Goal: Task Accomplishment & Management: Use online tool/utility

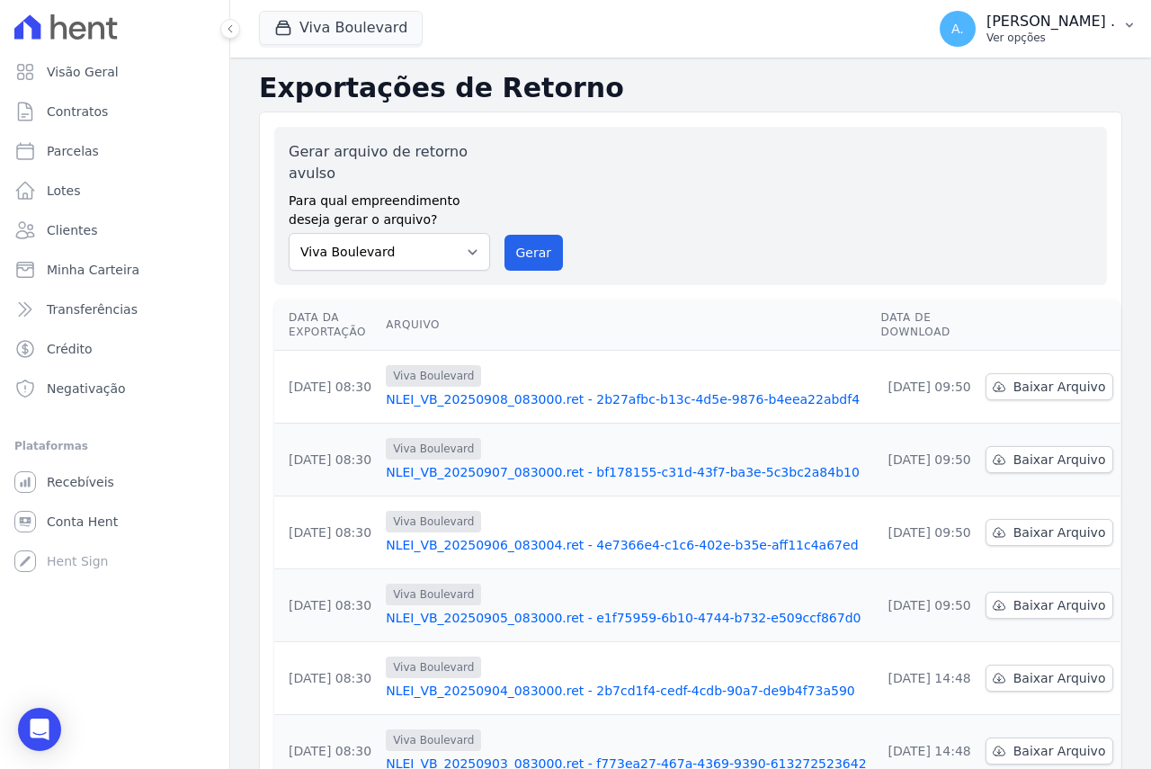
click at [1063, 42] on p "Ver opções" at bounding box center [1050, 38] width 129 height 14
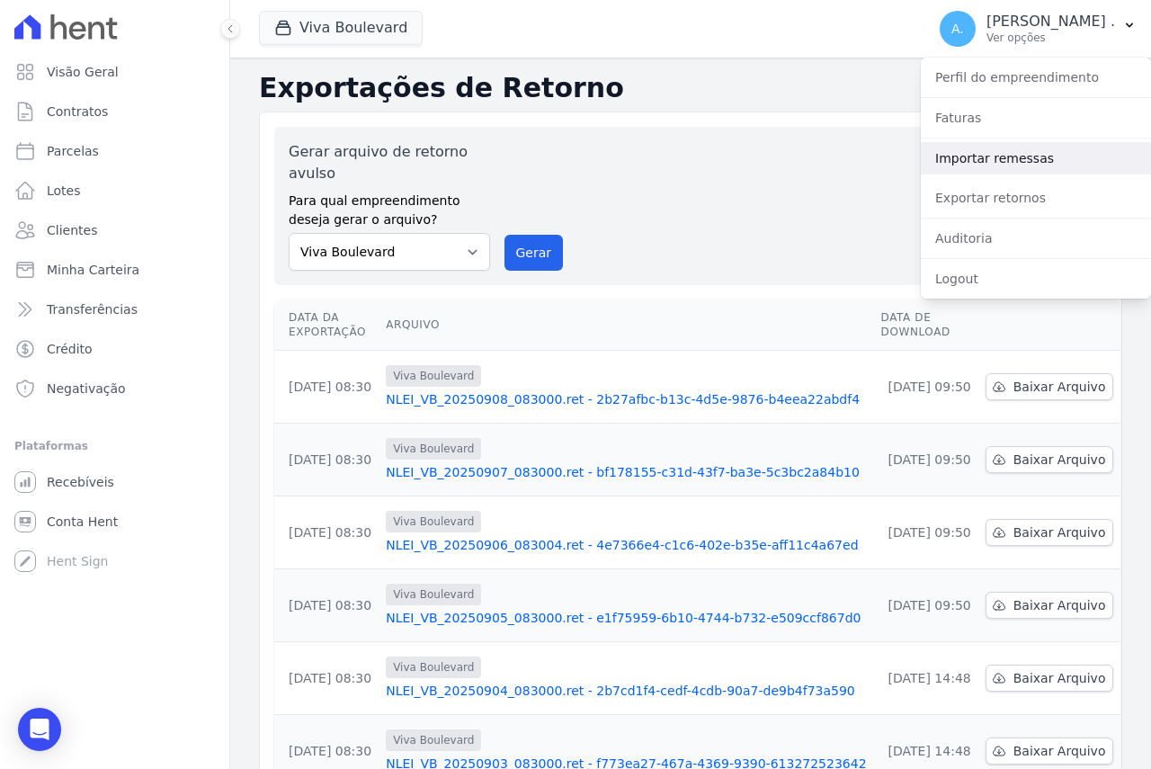
click at [999, 160] on link "Importar remessas" at bounding box center [1035, 158] width 230 height 32
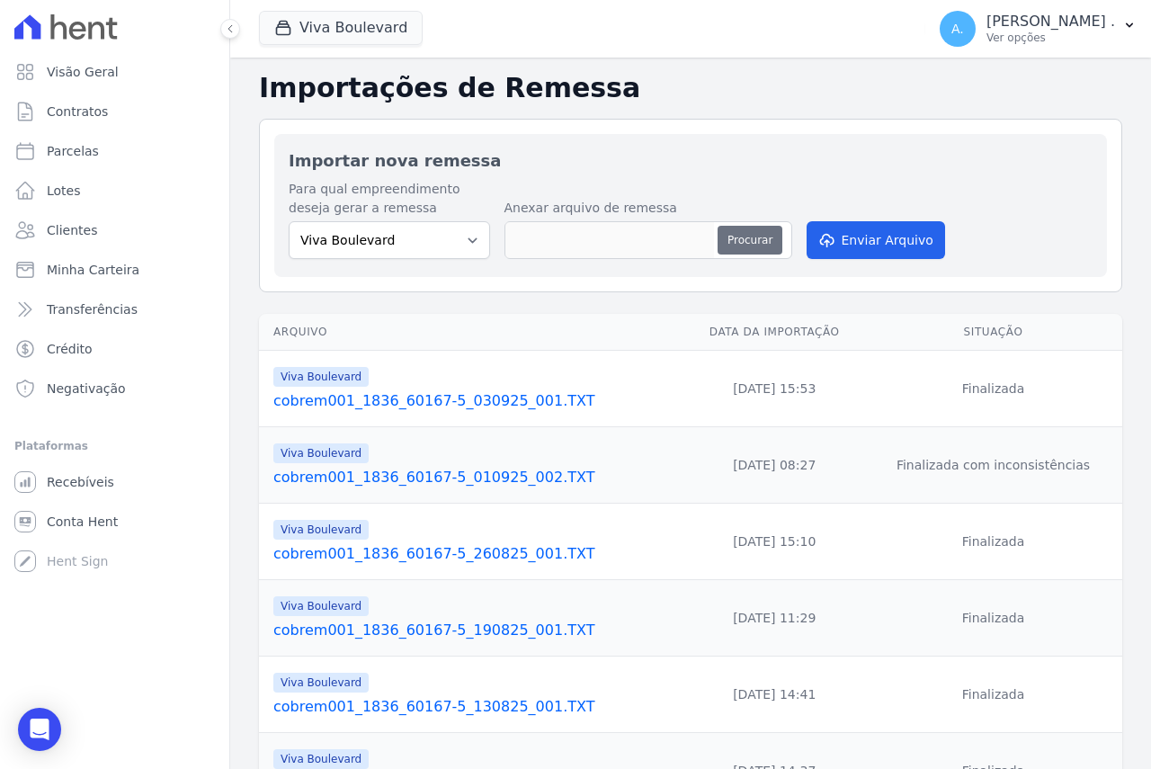
click at [746, 236] on button "Procurar" at bounding box center [749, 240] width 65 height 29
type input "cobrem001_1836_60167-5_080925_001.TXT"
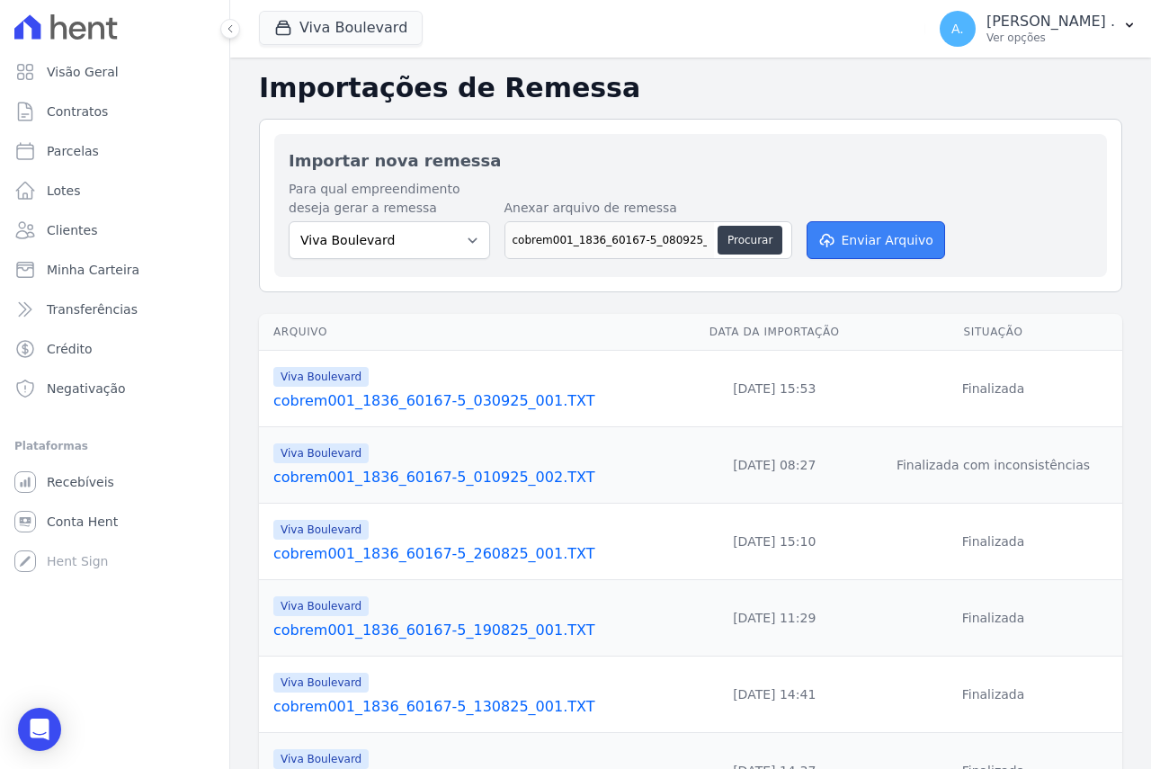
click at [887, 235] on button "Enviar Arquivo" at bounding box center [875, 240] width 138 height 38
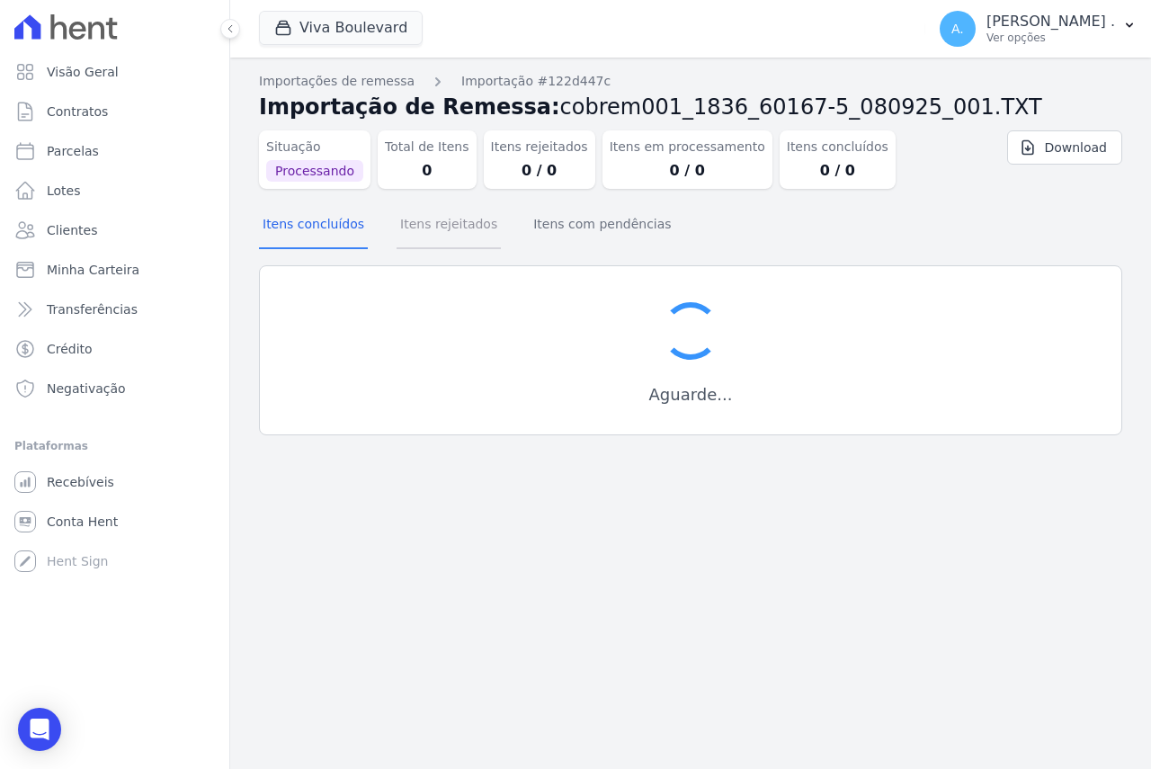
click at [445, 229] on button "Itens rejeitados" at bounding box center [448, 225] width 104 height 47
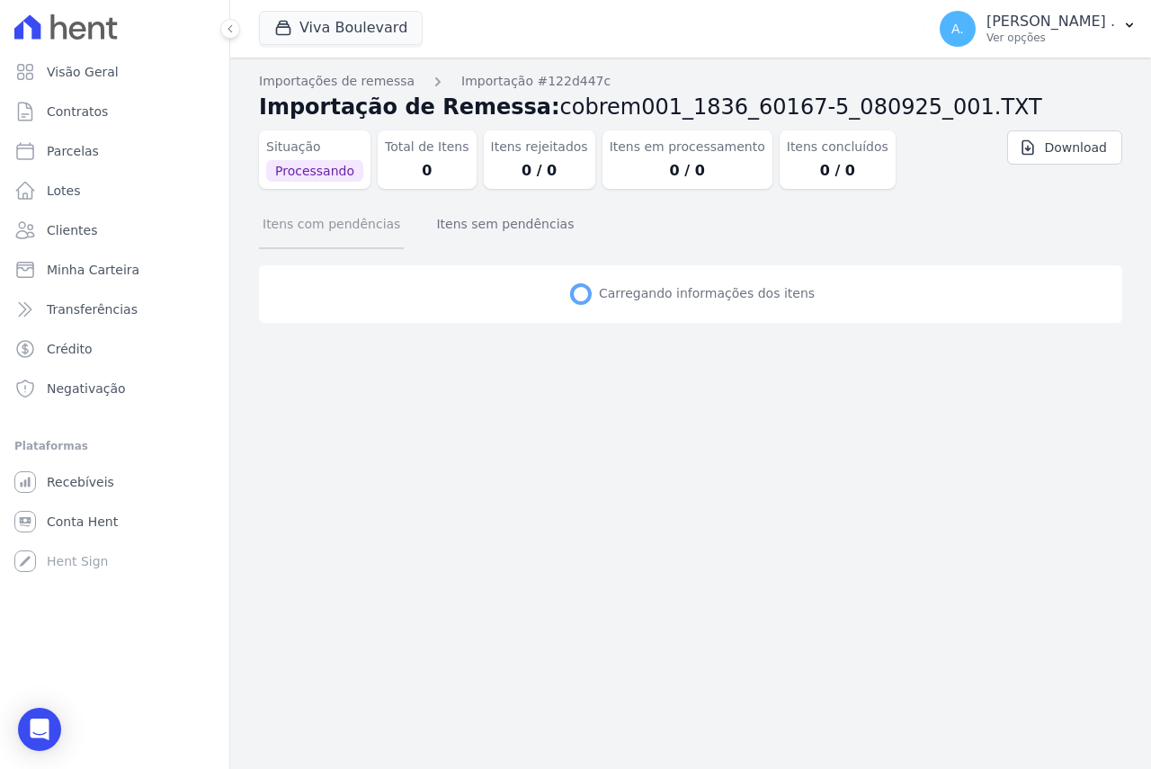
click at [332, 238] on button "Itens com pendências" at bounding box center [331, 225] width 145 height 47
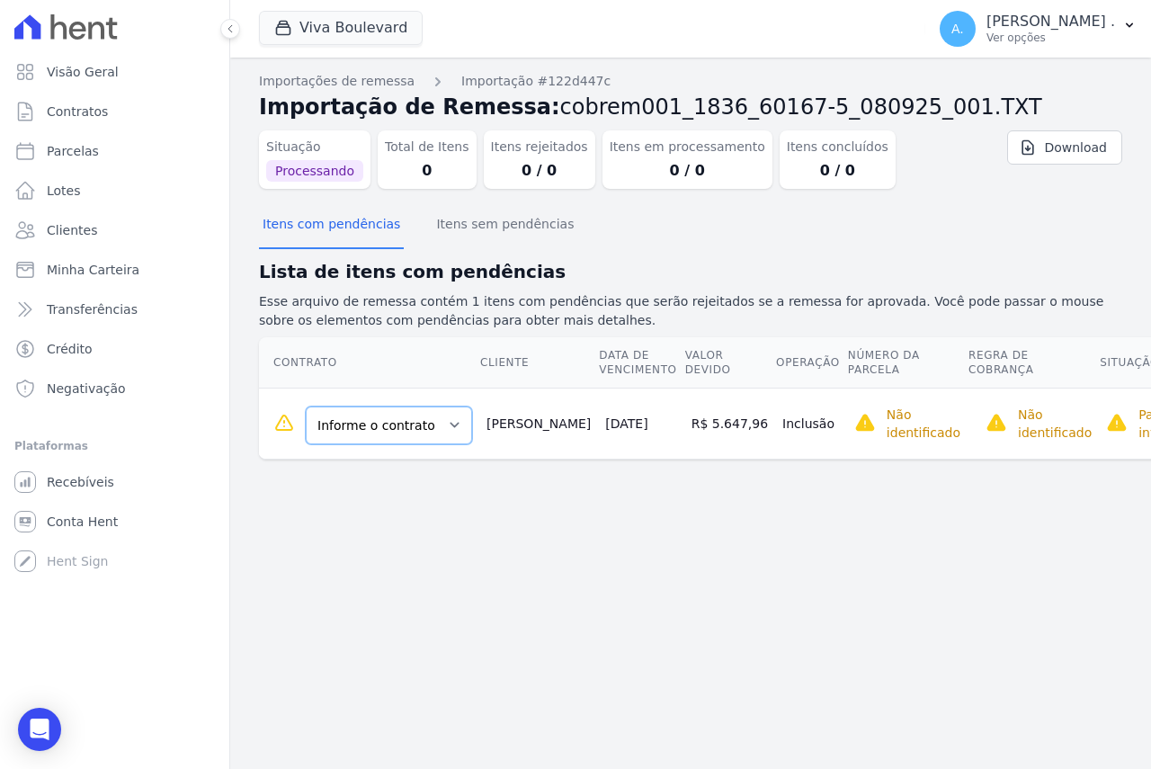
click at [362, 438] on select "Informe o contrato B16 - L01 B16 - L02 B16-L03" at bounding box center [389, 425] width 166 height 38
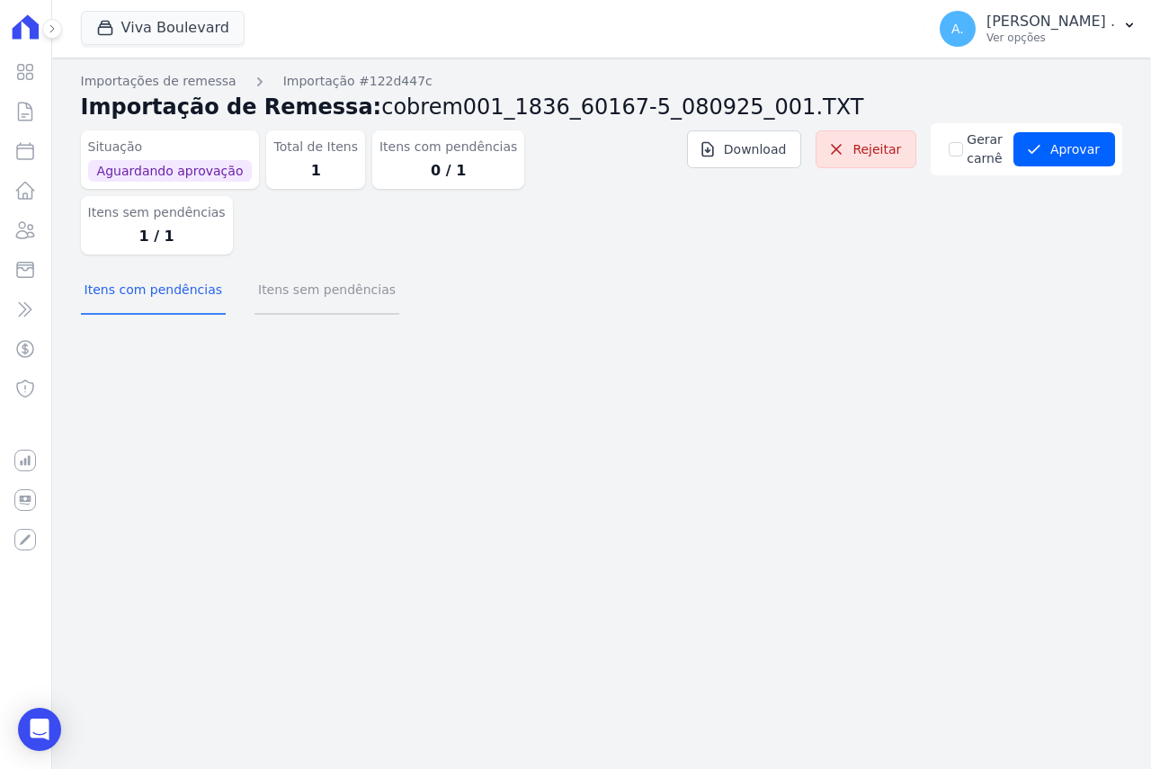
click at [267, 268] on button "Itens sem pendências" at bounding box center [326, 291] width 145 height 47
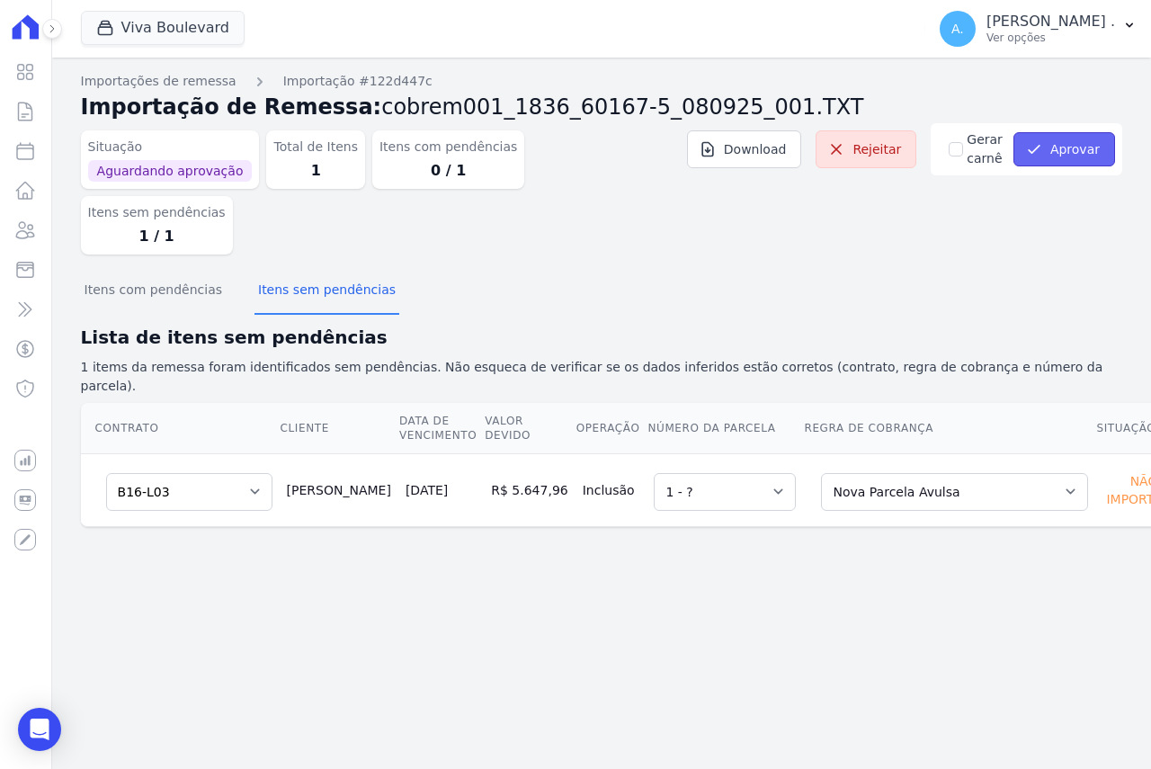
click at [1072, 150] on button "Aprovar" at bounding box center [1064, 149] width 102 height 34
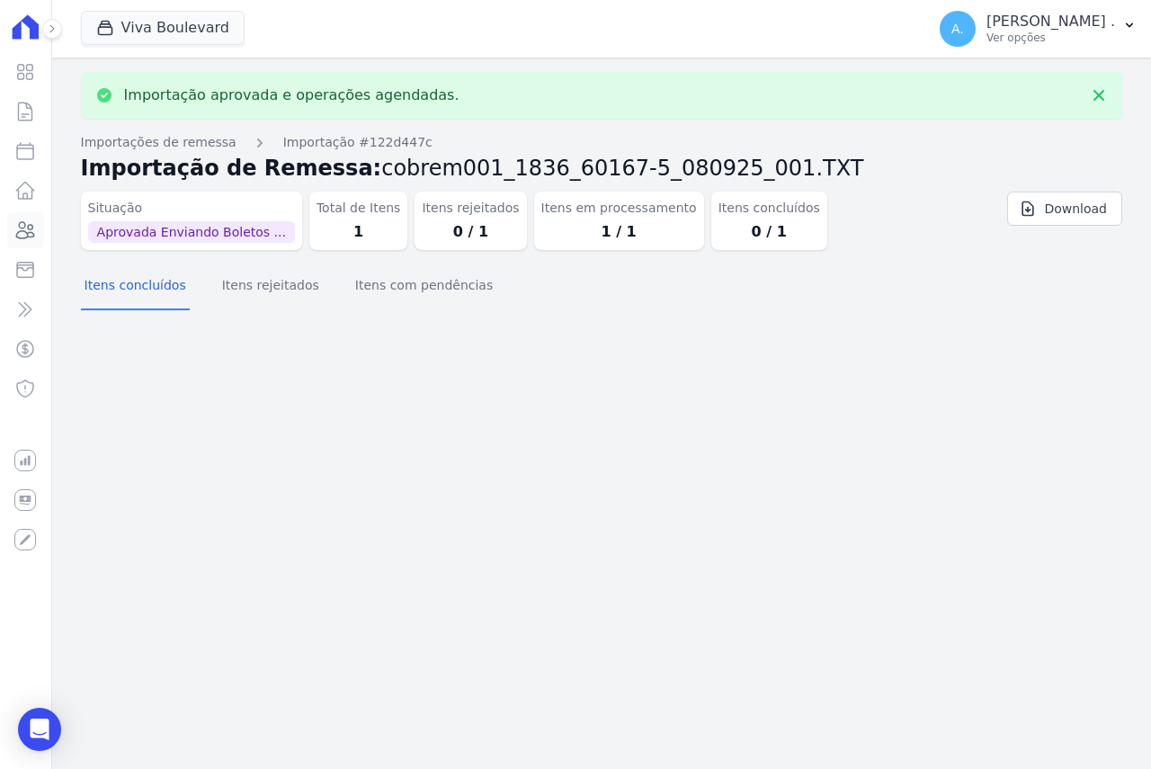
click at [23, 238] on icon at bounding box center [26, 230] width 18 height 16
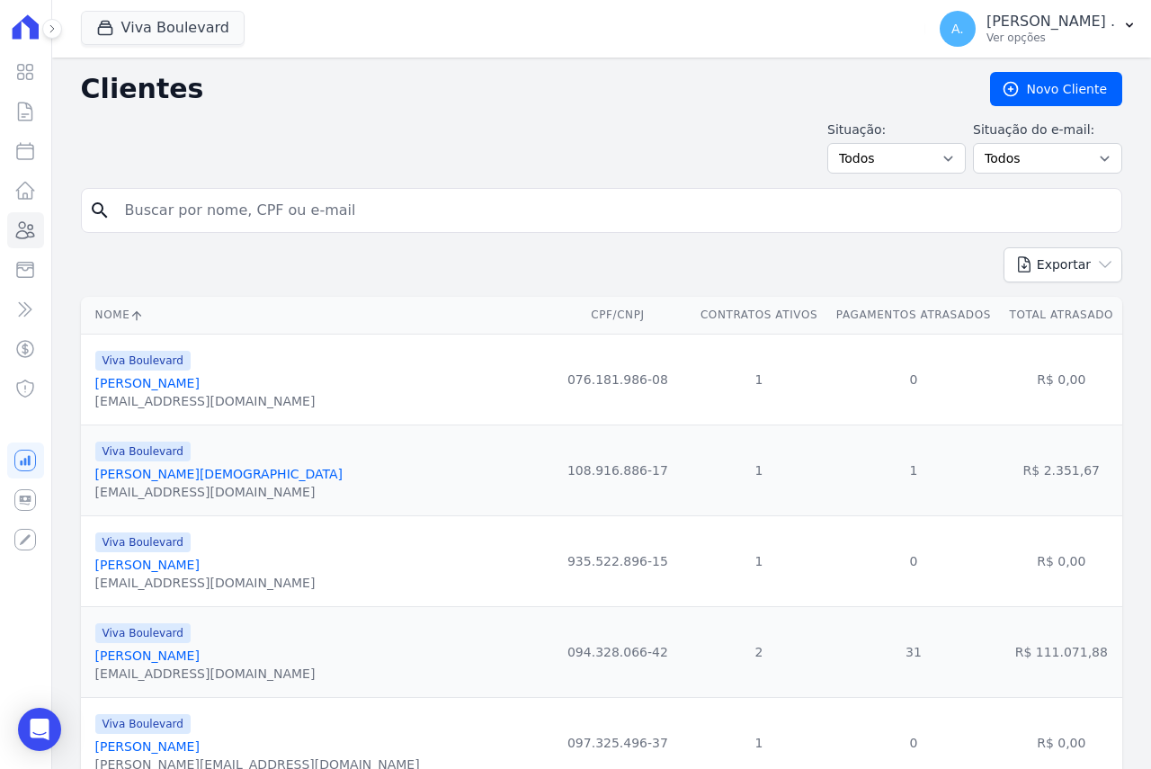
click at [227, 209] on input "search" at bounding box center [614, 210] width 1000 height 36
click at [17, 228] on icon at bounding box center [25, 230] width 22 height 22
click at [22, 193] on icon at bounding box center [25, 191] width 22 height 22
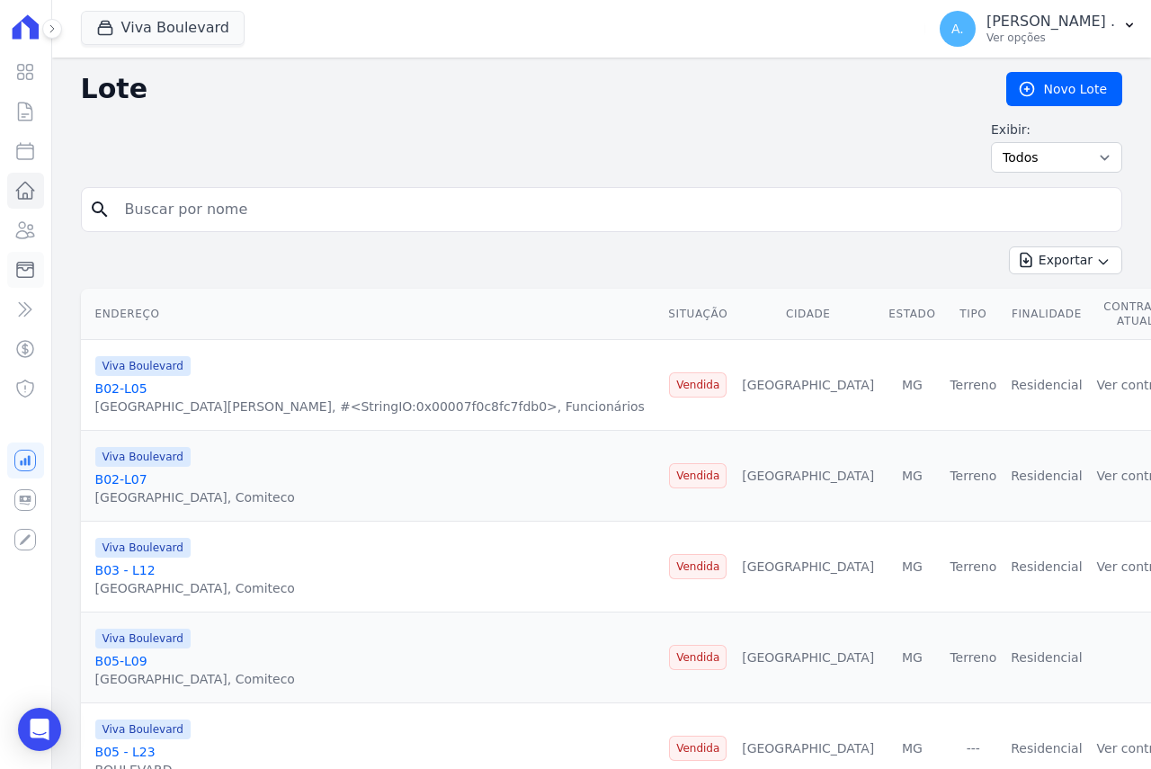
click at [28, 273] on icon at bounding box center [25, 270] width 22 height 22
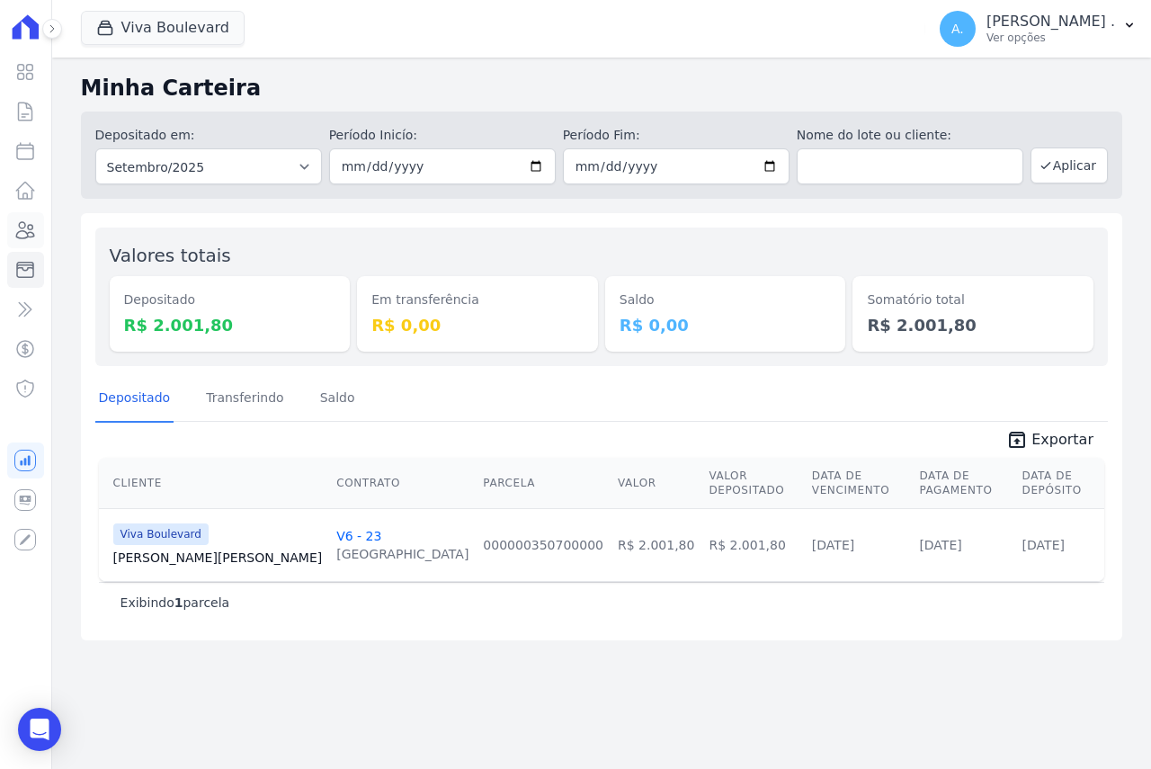
click at [18, 232] on icon at bounding box center [26, 230] width 18 height 16
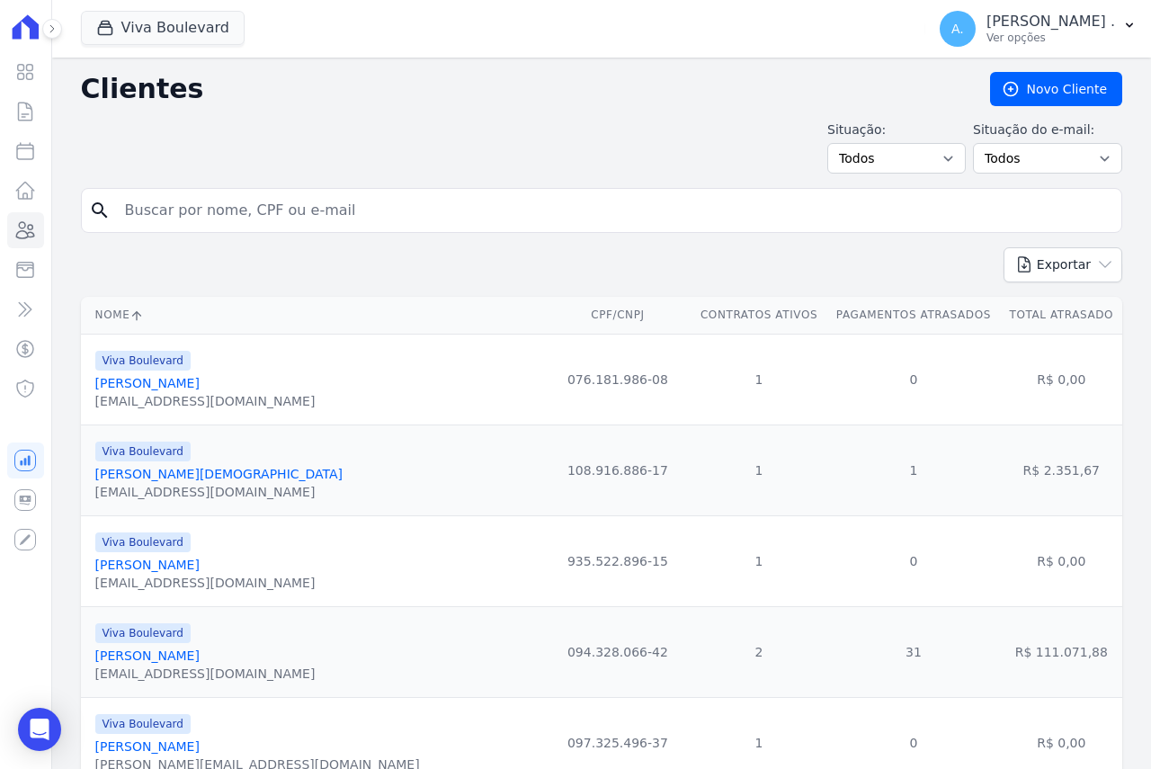
click at [225, 216] on input "search" at bounding box center [614, 210] width 1000 height 36
type input "[PERSON_NAME]"
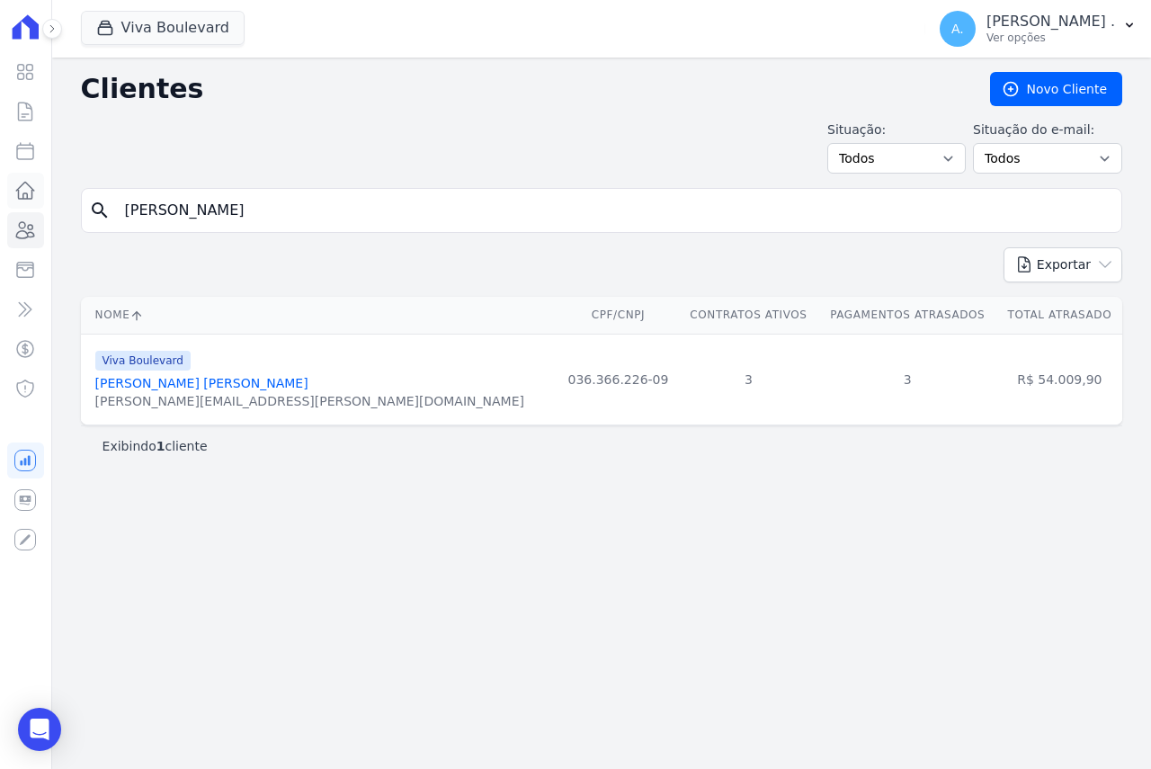
click at [28, 190] on icon at bounding box center [25, 191] width 22 height 22
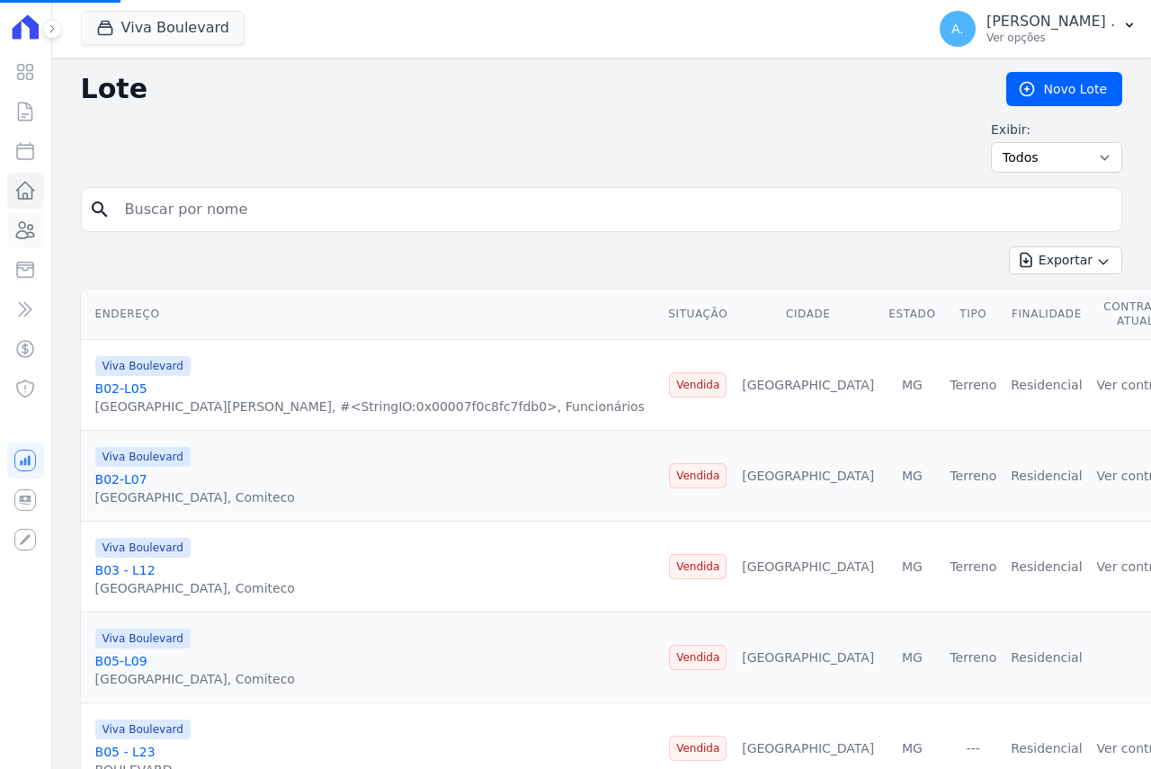
click at [28, 236] on icon at bounding box center [26, 230] width 18 height 16
click at [32, 273] on icon at bounding box center [25, 270] width 22 height 22
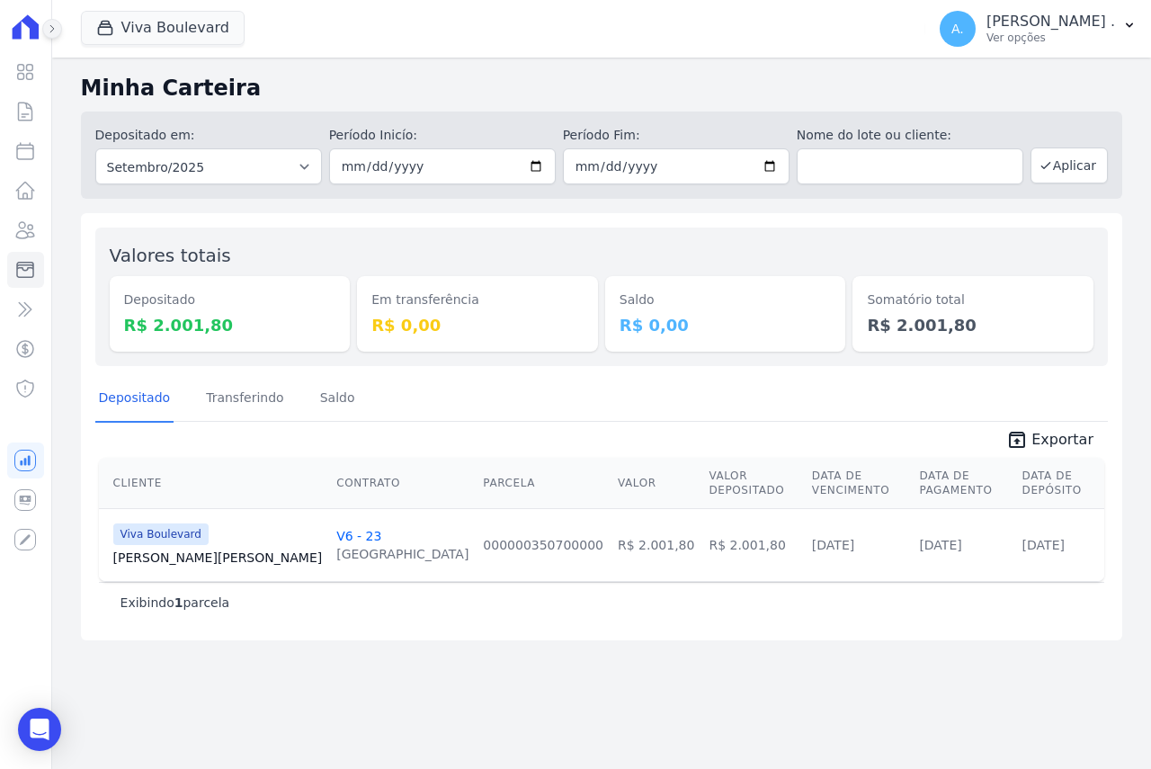
click at [53, 26] on icon at bounding box center [52, 28] width 11 height 11
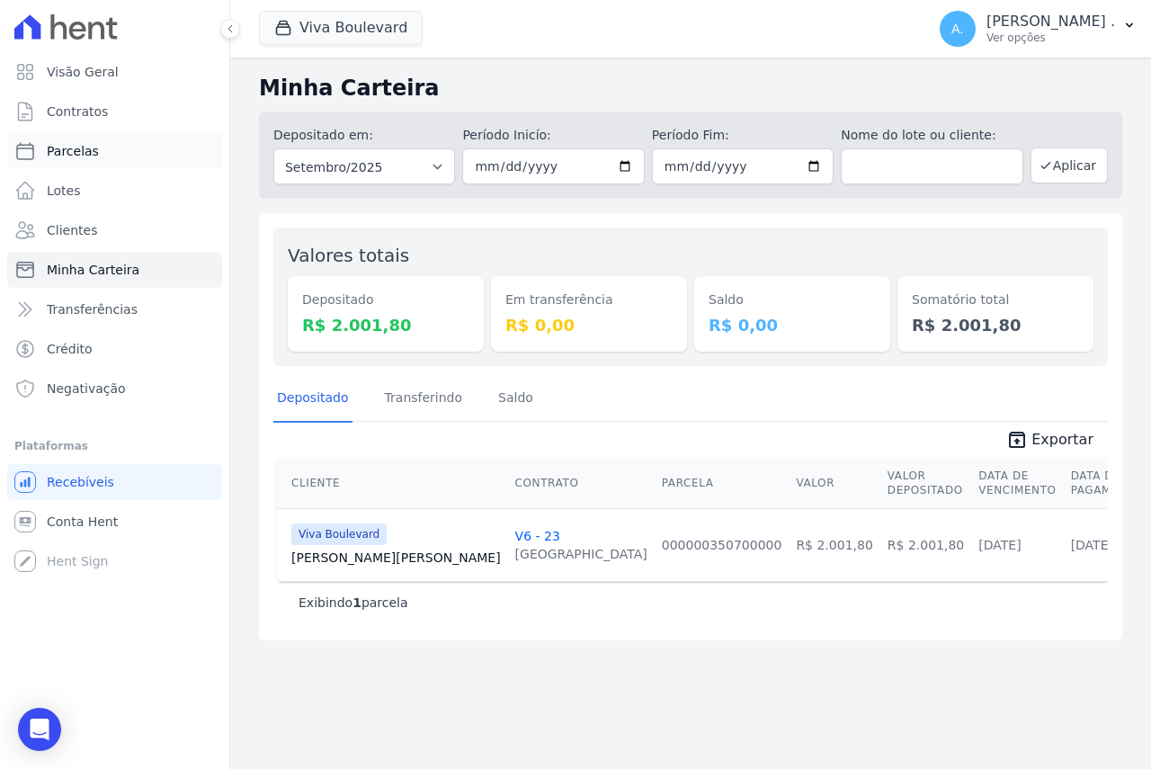
click at [76, 159] on span "Parcelas" at bounding box center [73, 151] width 52 height 18
select select
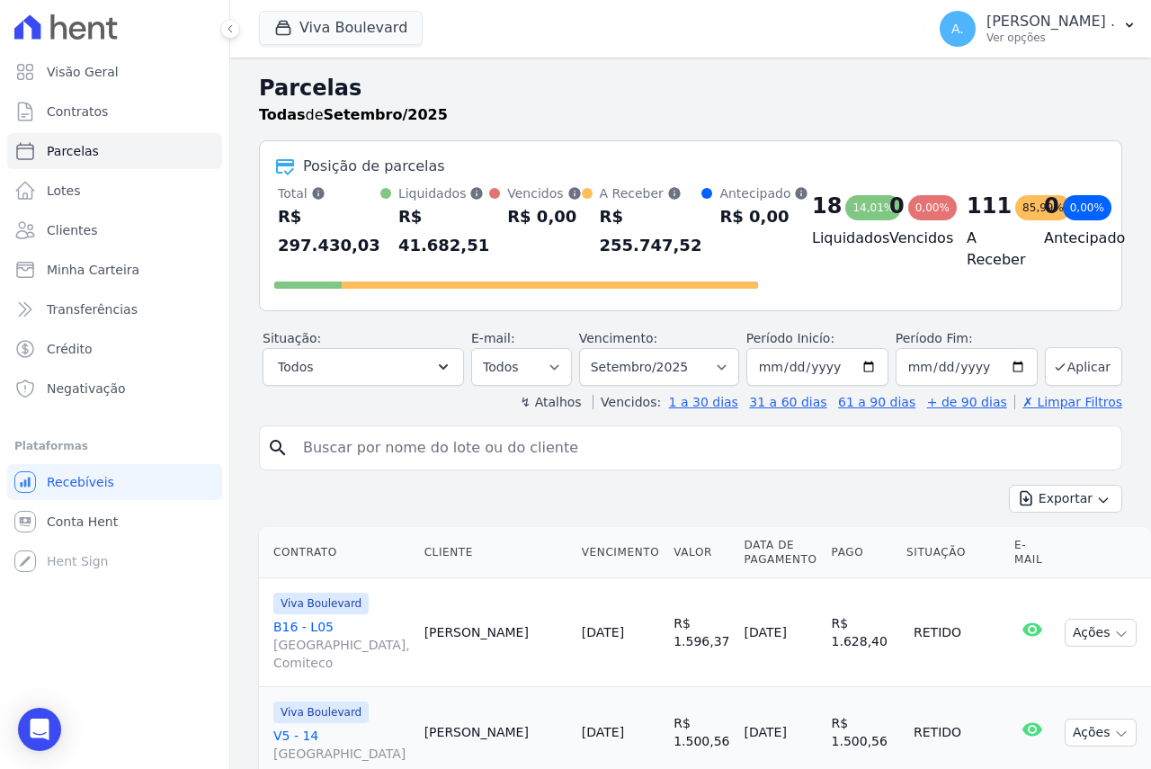
click at [359, 447] on input "search" at bounding box center [703, 448] width 822 height 36
type input "[PERSON_NAME]"
select select
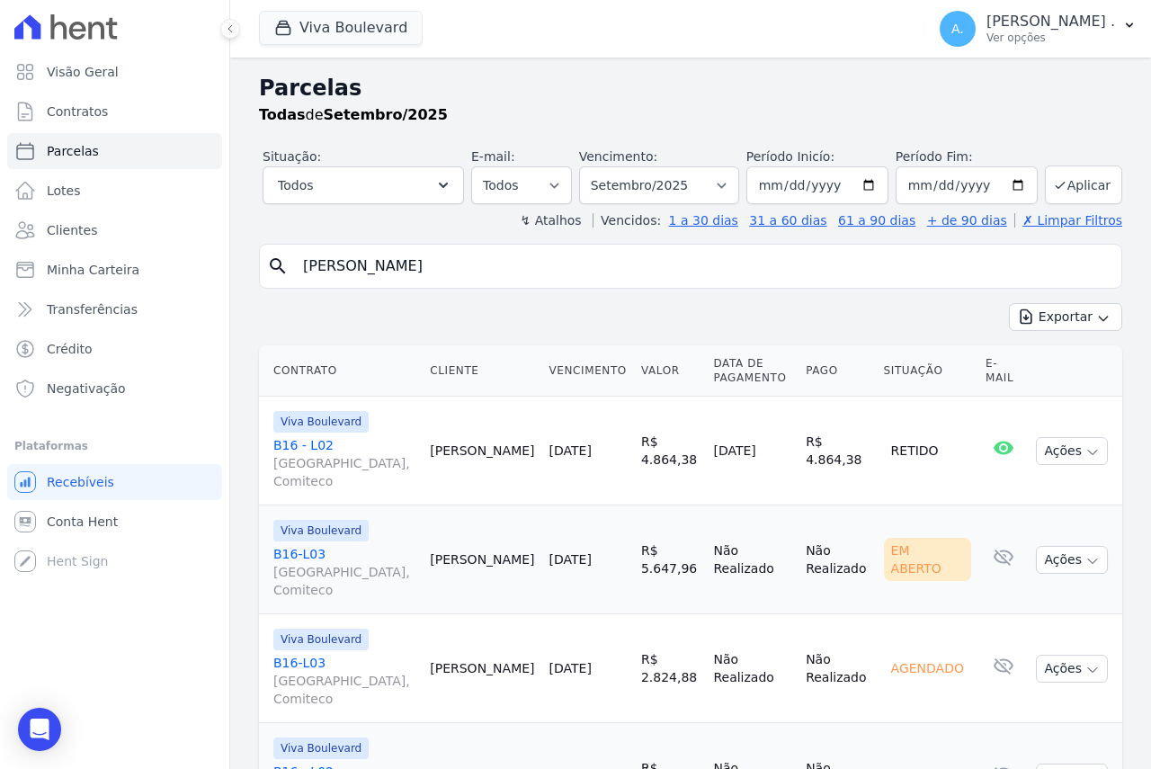
scroll to position [118, 0]
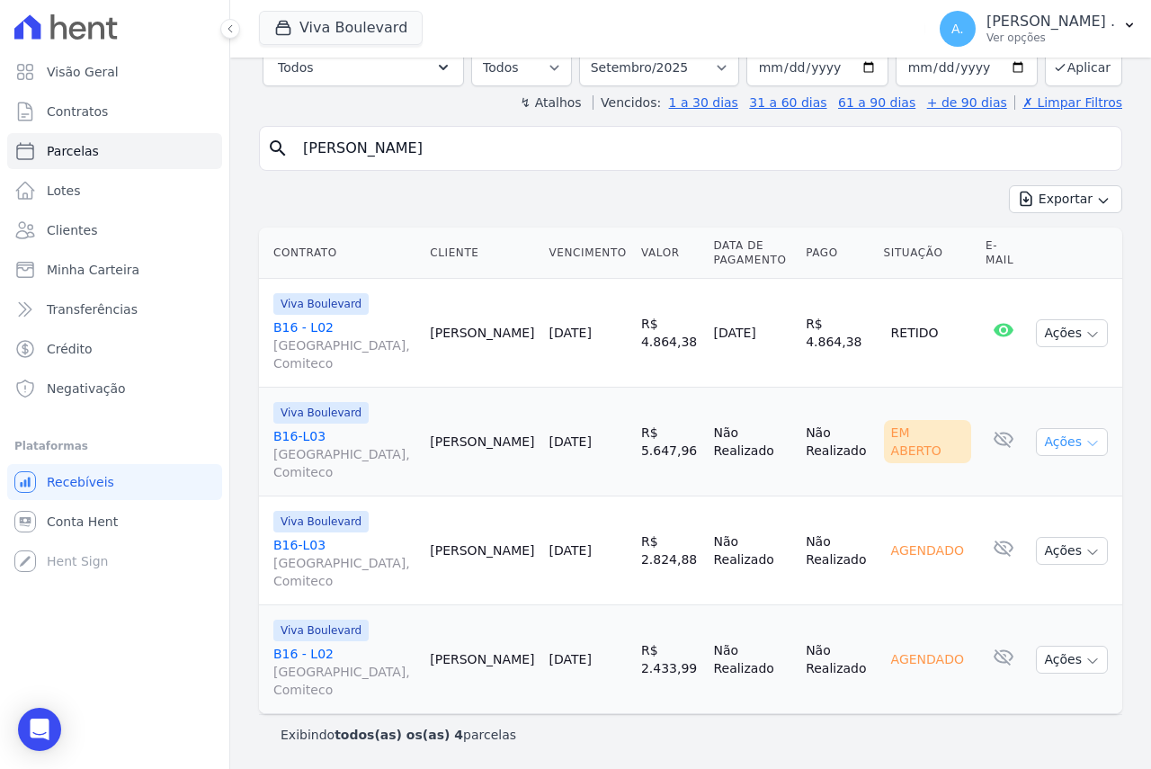
click at [1067, 444] on button "Ações" at bounding box center [1071, 442] width 72 height 28
click at [1013, 483] on link "Ver boleto" at bounding box center [1064, 483] width 173 height 33
